Goal: Find specific page/section: Find specific page/section

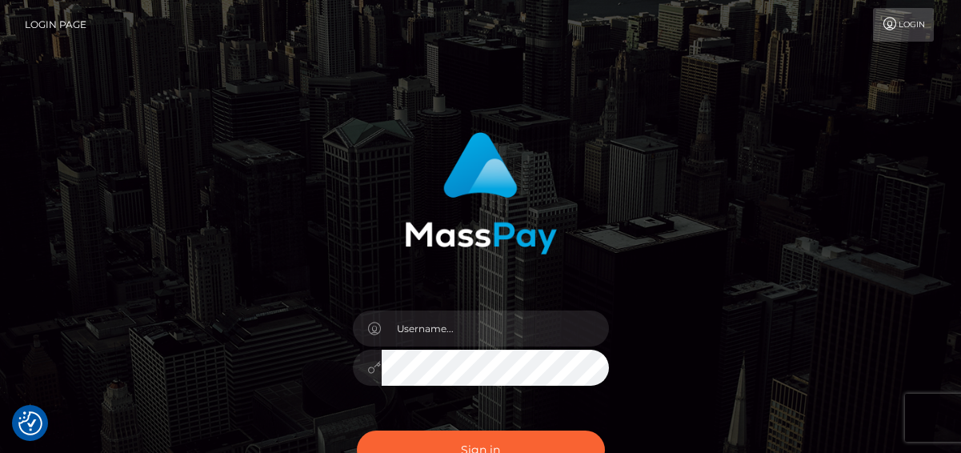
scroll to position [146, 0]
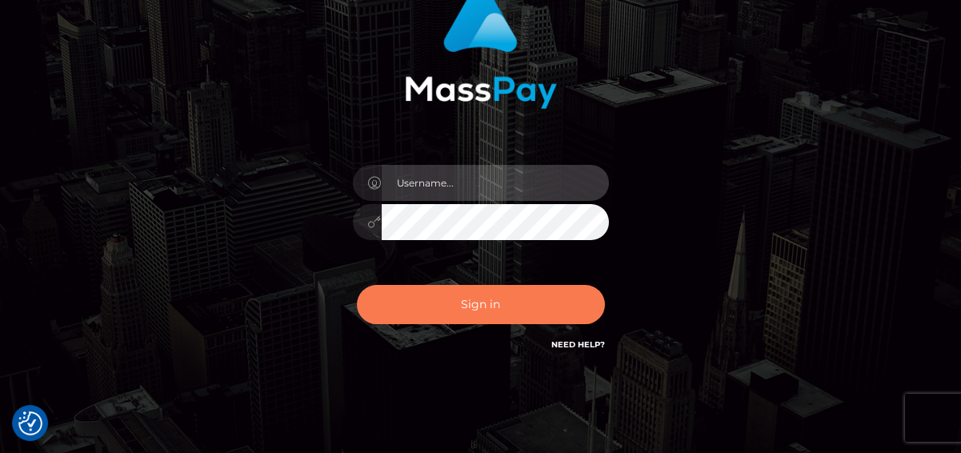
type input "denise"
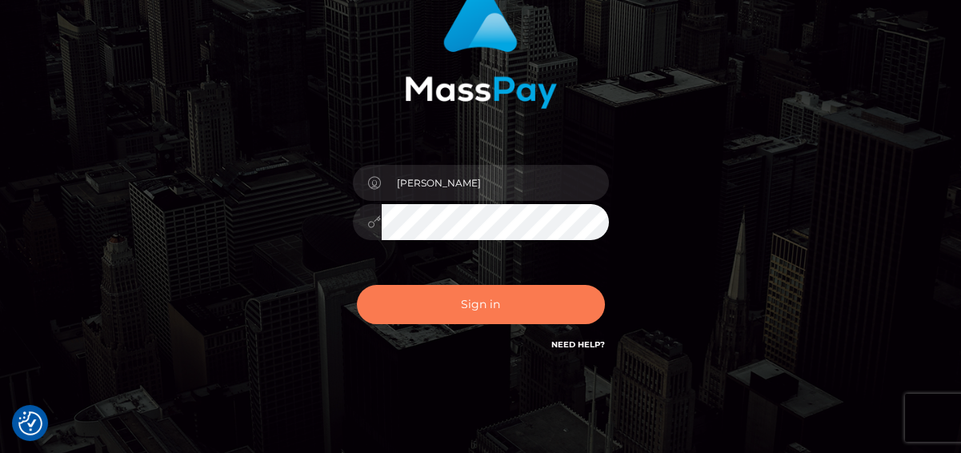
click at [435, 305] on button "Sign in" at bounding box center [481, 304] width 248 height 39
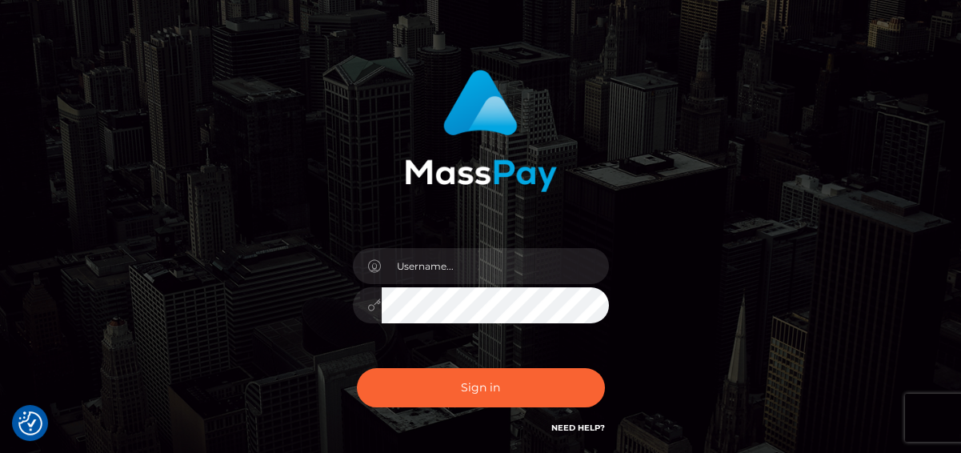
scroll to position [146, 0]
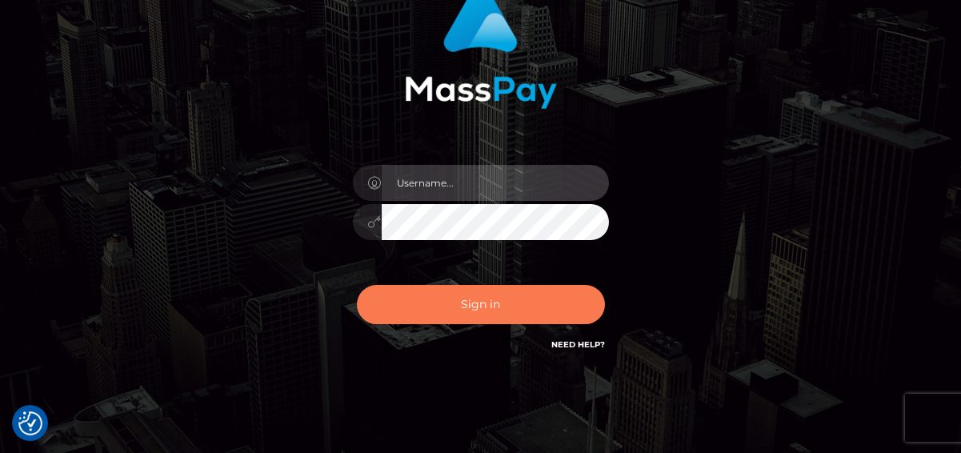
type input "denise"
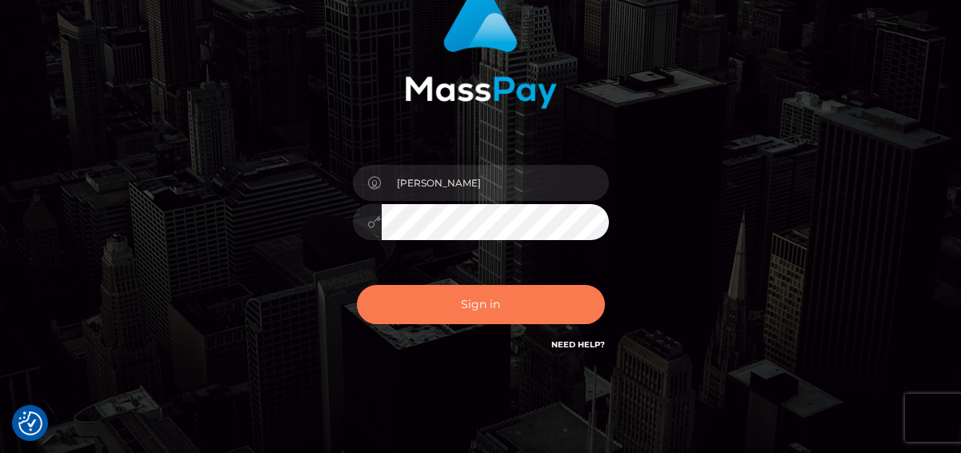
click at [469, 306] on button "Sign in" at bounding box center [481, 304] width 248 height 39
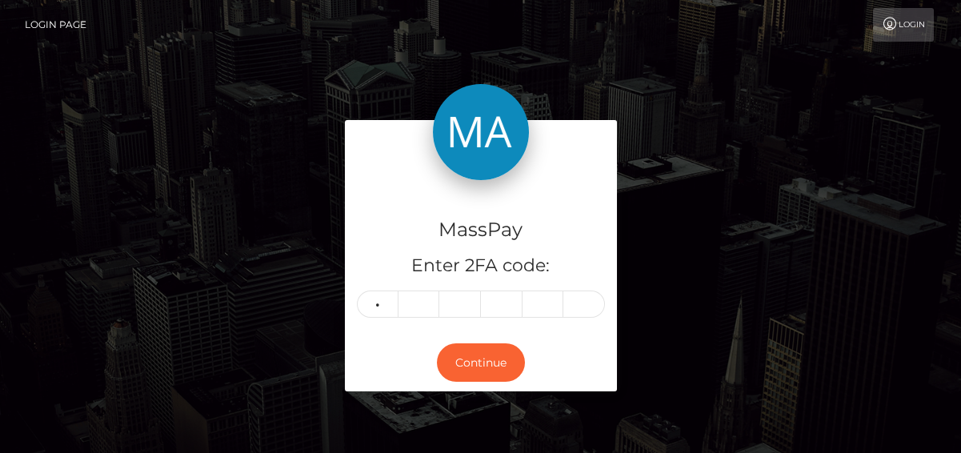
type input "2"
type input "0"
type input "2"
type input "4"
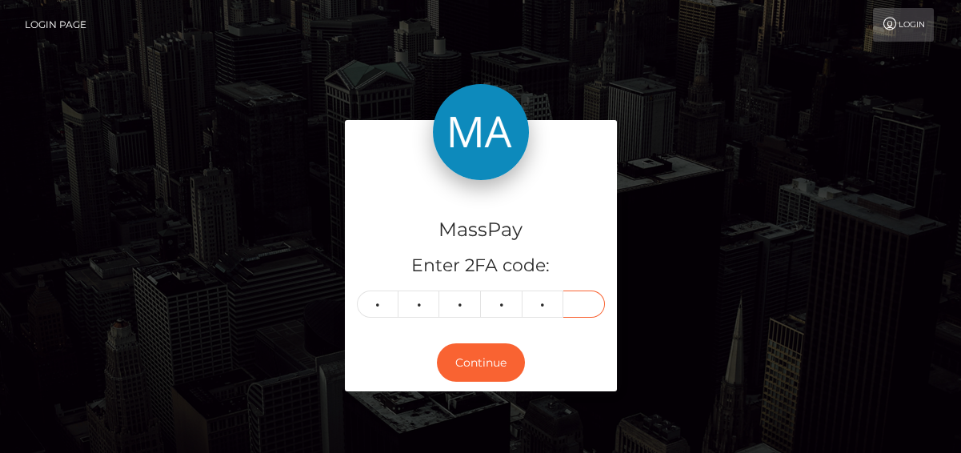
type input "0"
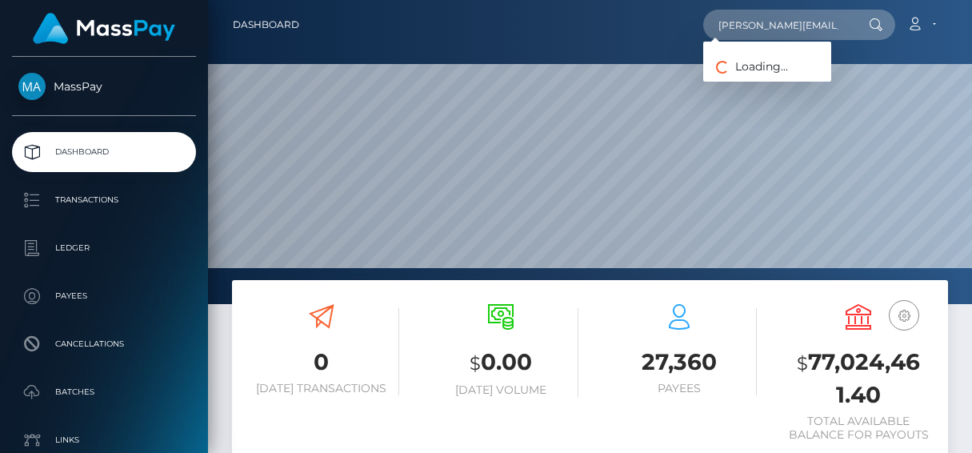
type input "[PERSON_NAME][EMAIL_ADDRESS][DOMAIN_NAME]"
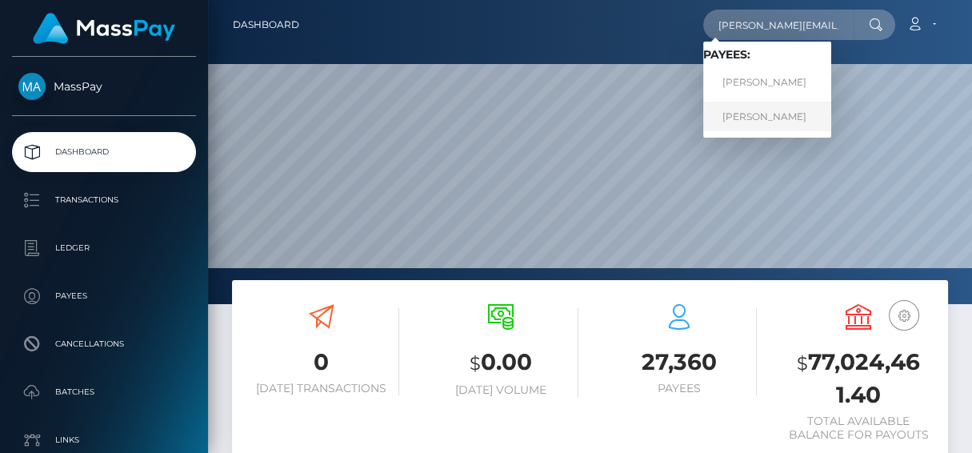
click at [725, 109] on link "MARTINA KONIG" at bounding box center [767, 117] width 128 height 30
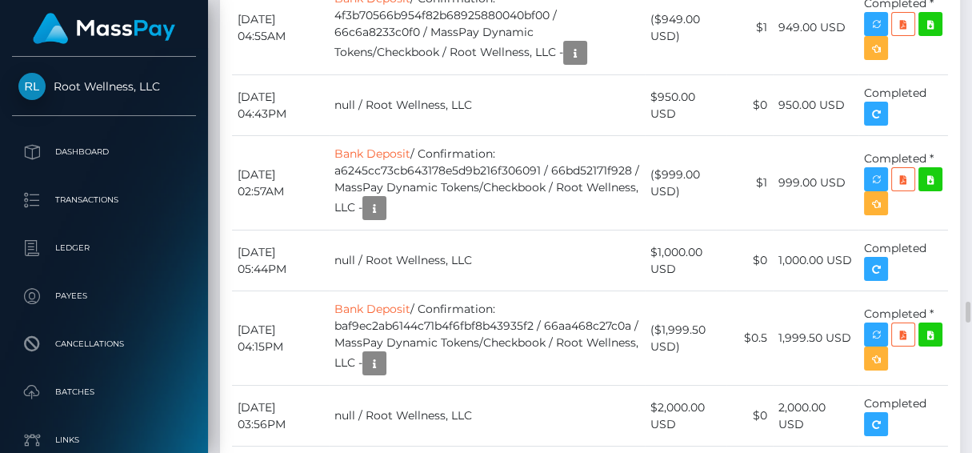
scroll to position [6775, 0]
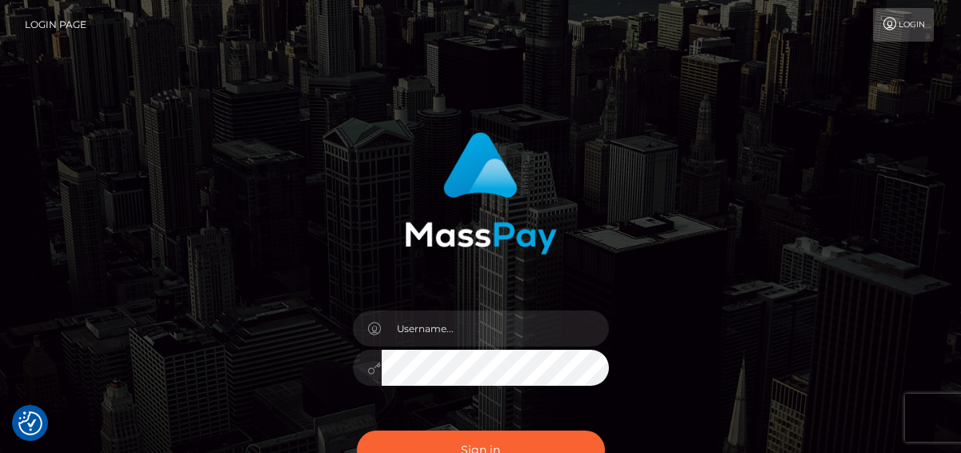
checkbox input "true"
